Goal: Check status: Check status

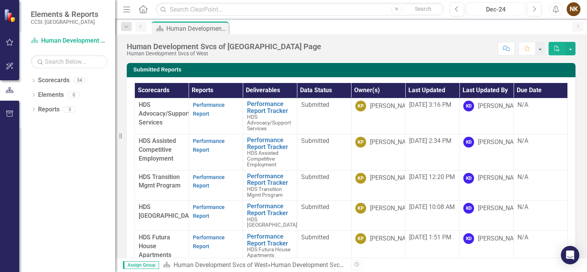
click at [519, 12] on div "Dec-24" at bounding box center [495, 9] width 53 height 9
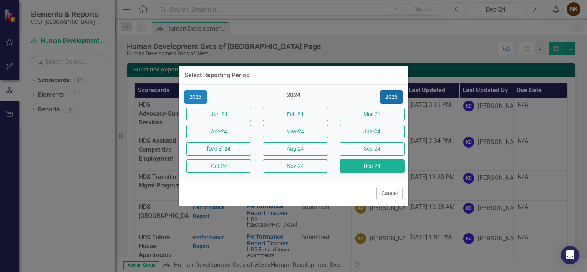
click at [387, 99] on button "2025" at bounding box center [391, 96] width 22 height 13
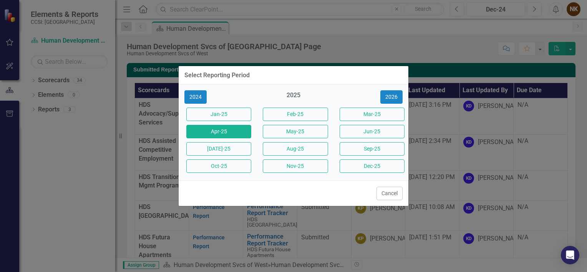
click at [240, 131] on button "Apr-25" at bounding box center [218, 131] width 65 height 13
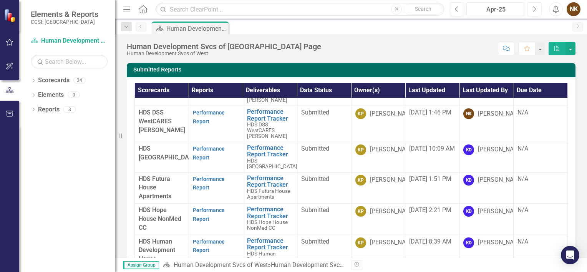
scroll to position [127, 0]
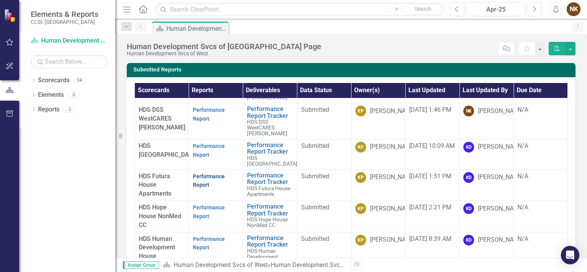
click at [212, 173] on link "Performance Report" at bounding box center [209, 180] width 32 height 15
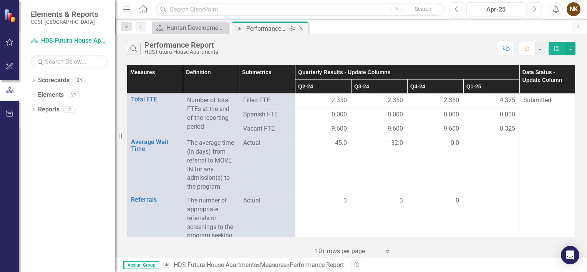
click at [301, 26] on icon "Close" at bounding box center [301, 28] width 8 height 6
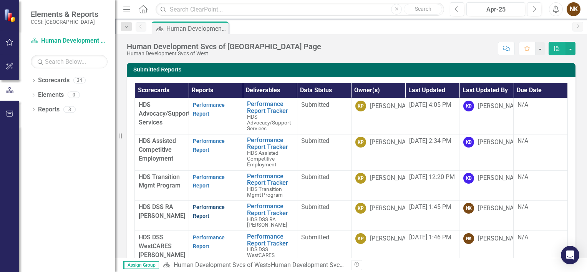
click at [204, 206] on link "Performance Report" at bounding box center [209, 211] width 32 height 15
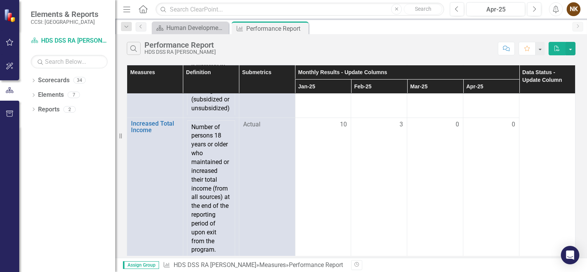
scroll to position [258, 0]
click at [299, 27] on icon "Close" at bounding box center [301, 28] width 8 height 6
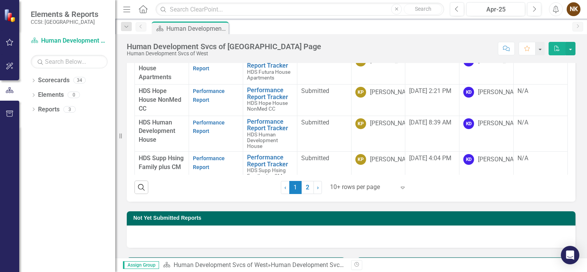
scroll to position [115, 0]
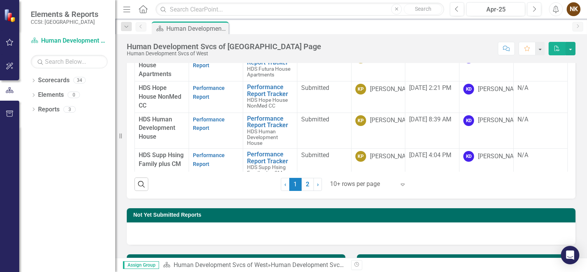
click at [309, 185] on link "2" at bounding box center [307, 184] width 12 height 13
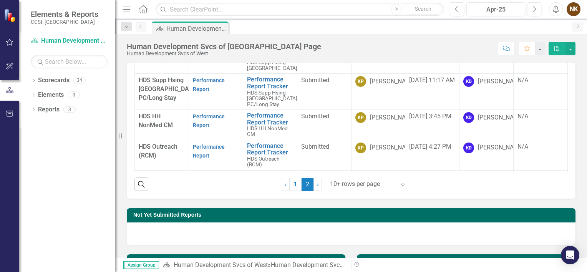
scroll to position [0, 0]
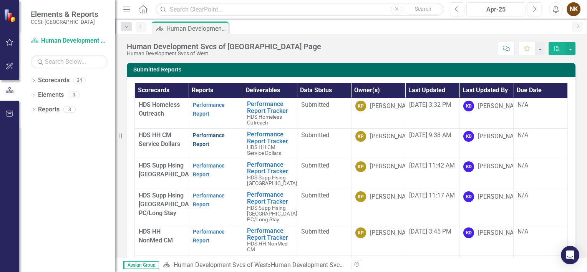
click at [213, 136] on link "Performance Report" at bounding box center [209, 139] width 32 height 15
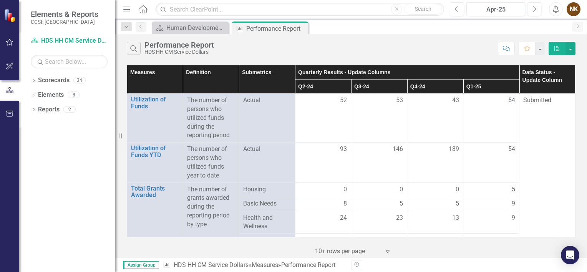
click at [0, 0] on icon "Close" at bounding box center [0, 0] width 0 height 0
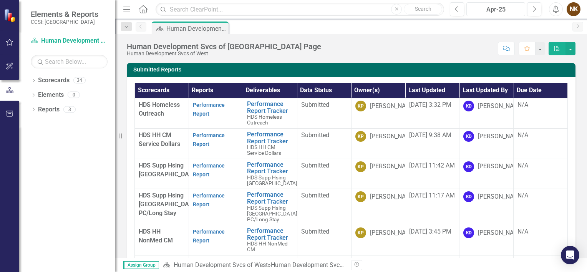
click at [519, 9] on div "Apr-25" at bounding box center [495, 9] width 53 height 9
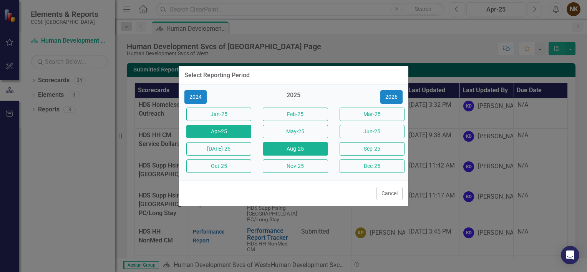
click at [325, 153] on button "Aug-25" at bounding box center [295, 148] width 65 height 13
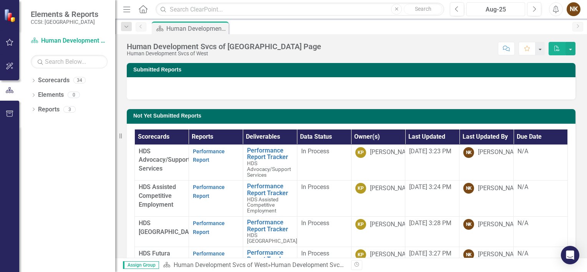
click at [507, 9] on div "Aug-25" at bounding box center [495, 9] width 53 height 9
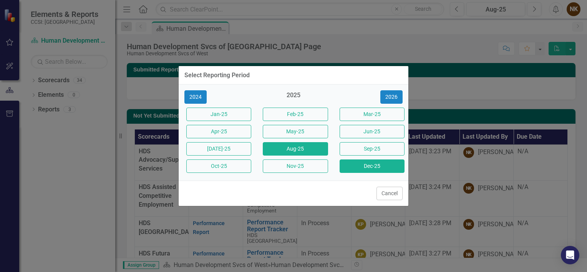
click at [367, 167] on button "Dec-25" at bounding box center [371, 165] width 65 height 13
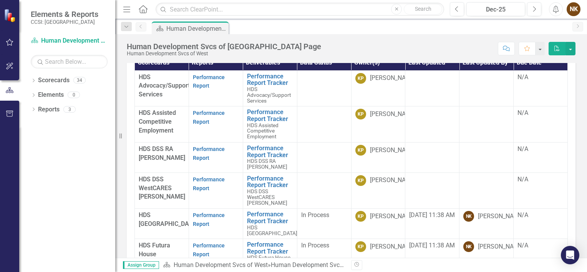
scroll to position [14, 0]
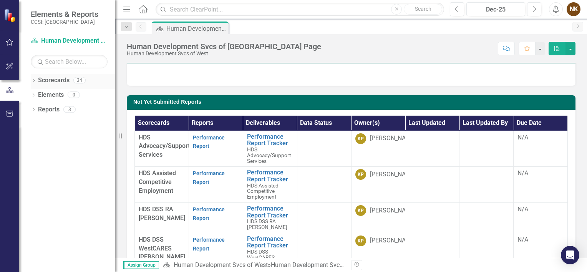
click at [33, 82] on icon "Dropdown" at bounding box center [33, 81] width 5 height 4
click at [37, 112] on div "Dropdown" at bounding box center [38, 109] width 6 height 7
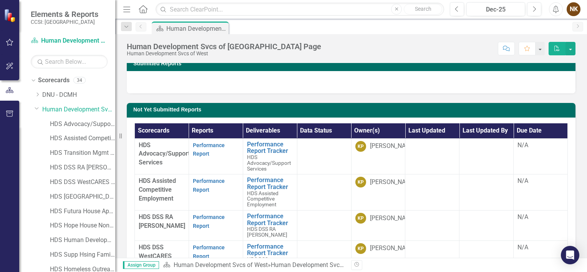
scroll to position [0, 0]
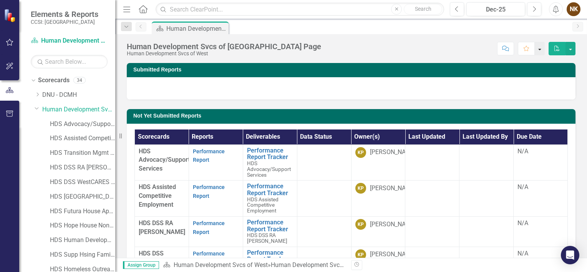
click at [542, 51] on button "button" at bounding box center [539, 48] width 10 height 13
click at [429, 137] on th "Last Updated" at bounding box center [432, 136] width 54 height 15
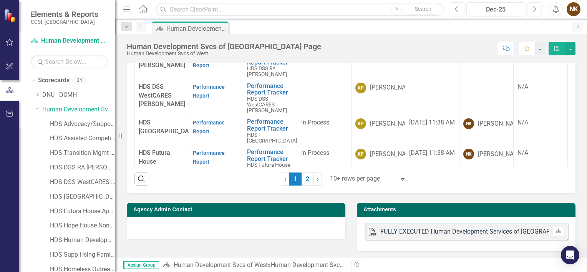
scroll to position [167, 0]
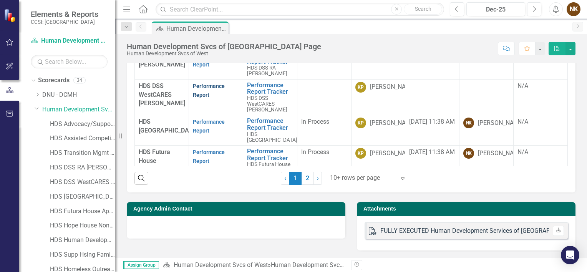
click at [215, 83] on link "Performance Report" at bounding box center [209, 90] width 32 height 15
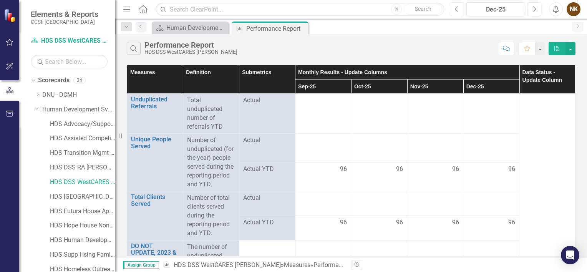
click at [458, 12] on icon "Previous" at bounding box center [456, 9] width 4 height 7
click at [455, 10] on icon "Previous" at bounding box center [456, 9] width 4 height 7
click at [300, 29] on icon at bounding box center [301, 28] width 4 height 4
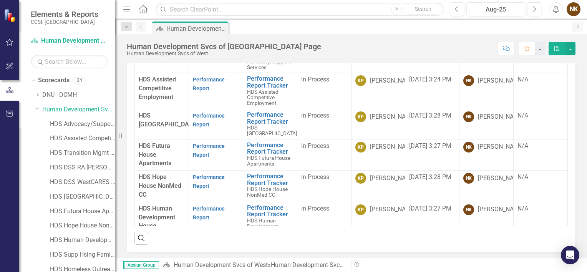
scroll to position [115, 0]
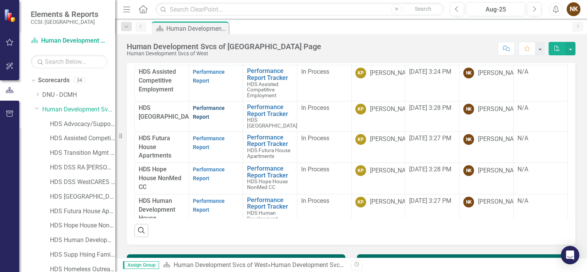
click at [200, 109] on link "Performance Report" at bounding box center [209, 112] width 32 height 15
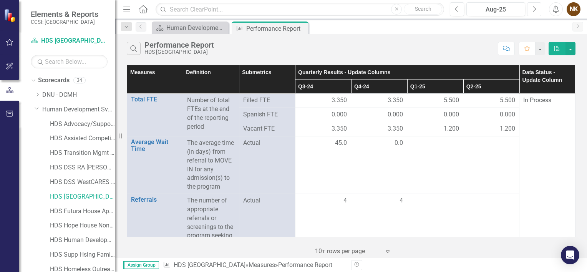
click at [534, 9] on icon "Next" at bounding box center [534, 9] width 4 height 7
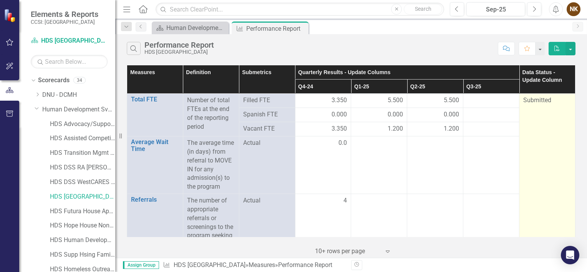
click at [538, 101] on span "Submitted" at bounding box center [537, 99] width 28 height 7
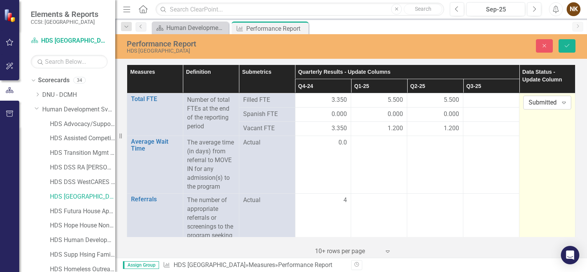
click at [538, 101] on div "Submitted" at bounding box center [542, 102] width 29 height 9
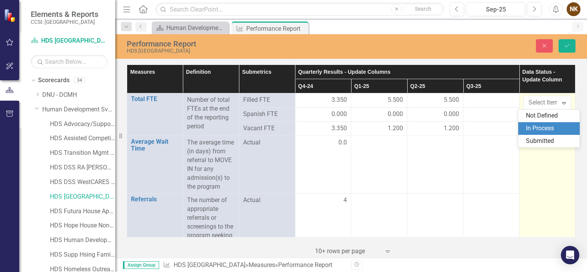
click at [538, 122] on div "In Process" at bounding box center [548, 128] width 61 height 13
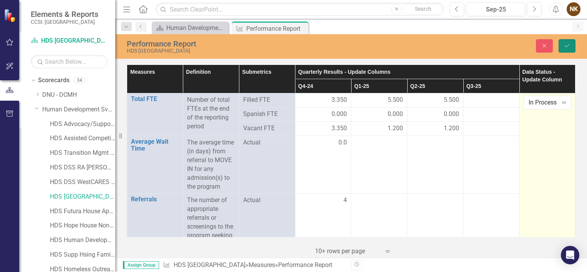
click at [563, 43] on button "Save" at bounding box center [566, 45] width 17 height 13
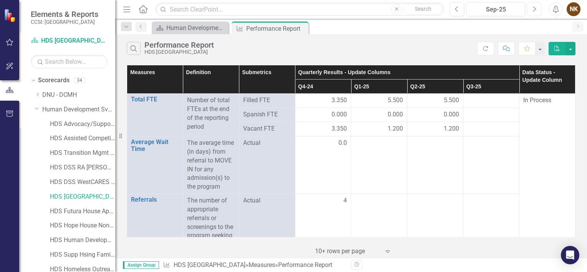
click at [534, 9] on icon "Next" at bounding box center [534, 9] width 4 height 7
click at [535, 10] on icon "Next" at bounding box center [534, 9] width 4 height 7
click at [537, 11] on button "Next" at bounding box center [534, 9] width 14 height 14
click at [301, 26] on icon "Close" at bounding box center [301, 28] width 8 height 6
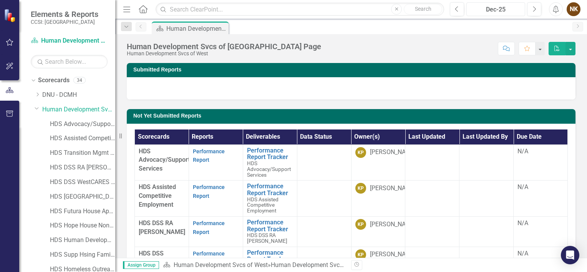
click at [506, 13] on div "Dec-25" at bounding box center [495, 9] width 53 height 9
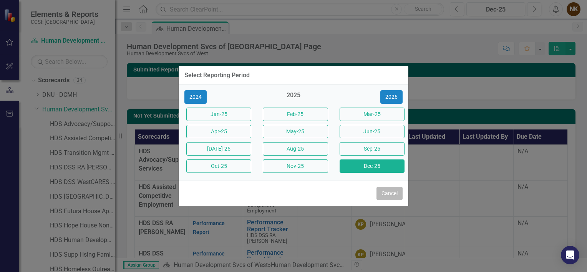
click at [397, 195] on button "Cancel" at bounding box center [389, 193] width 26 height 13
